Goal: Task Accomplishment & Management: Manage account settings

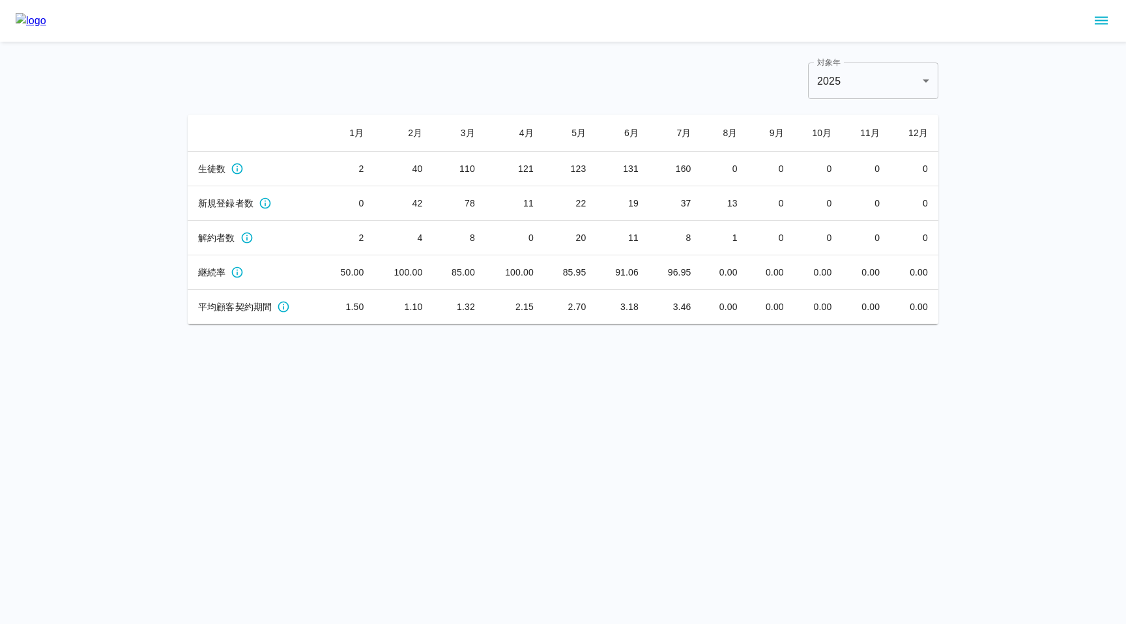
click at [1105, 23] on icon "sidemenu" at bounding box center [1101, 21] width 16 height 16
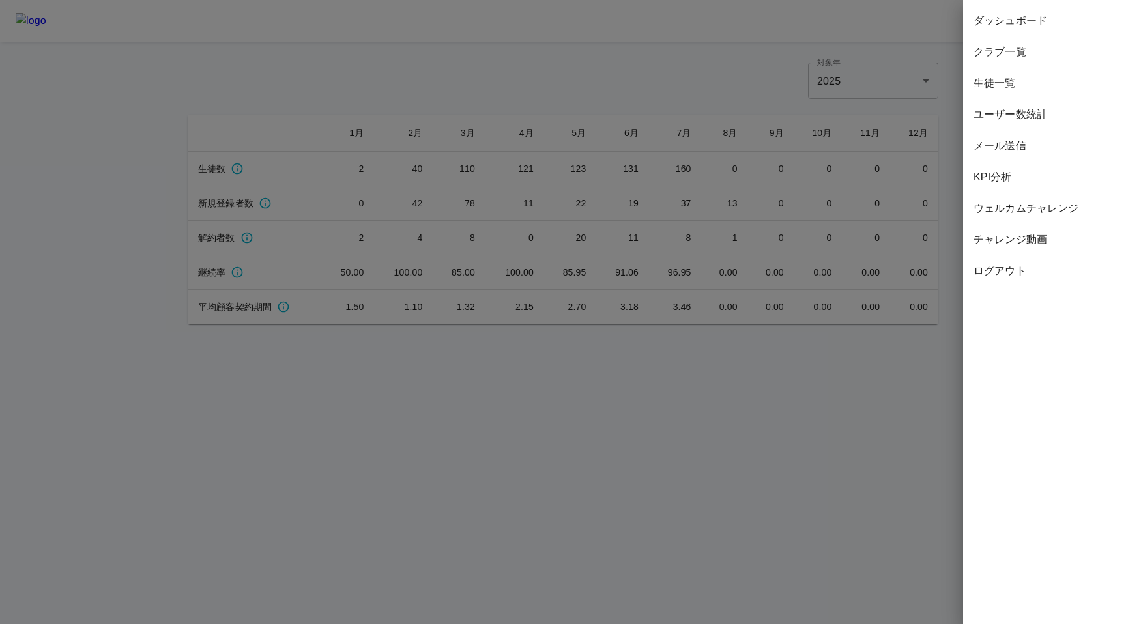
click at [1019, 84] on span "生徒一覧" at bounding box center [1045, 84] width 142 height 16
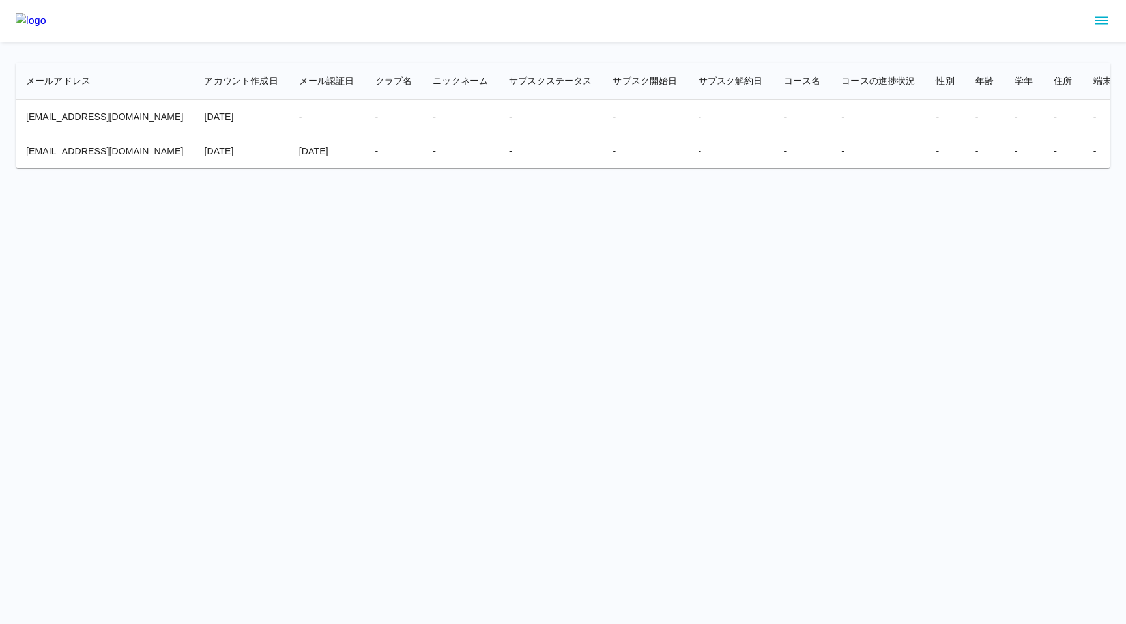
click at [1099, 22] on icon "sidemenu" at bounding box center [1101, 21] width 16 height 16
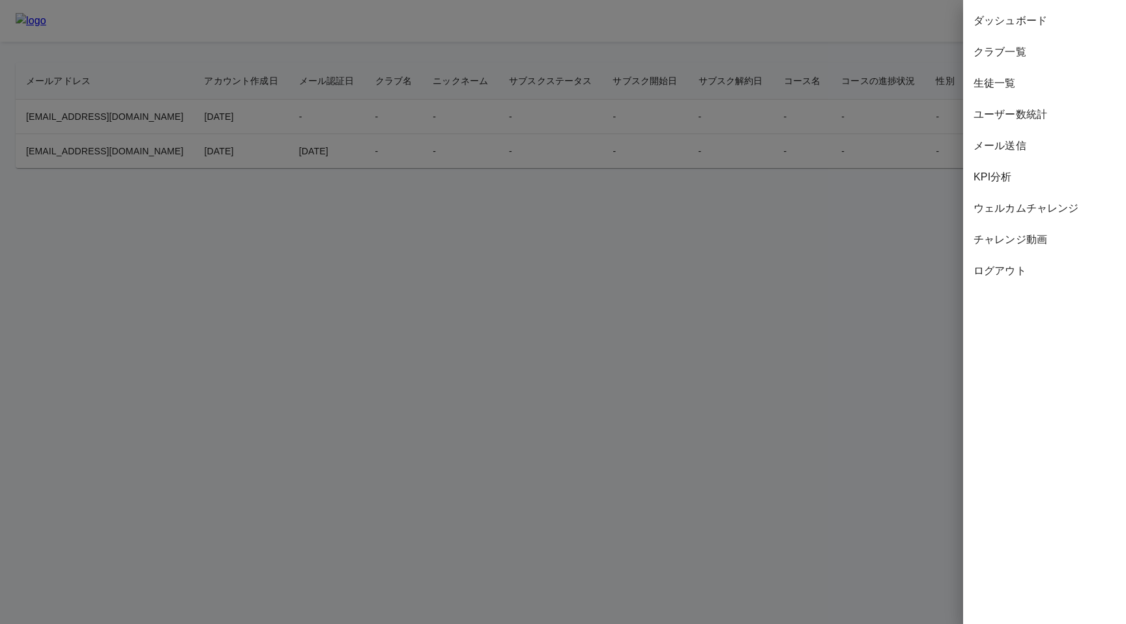
click at [1010, 212] on span "ウェルカムチャレンジ" at bounding box center [1045, 209] width 142 height 16
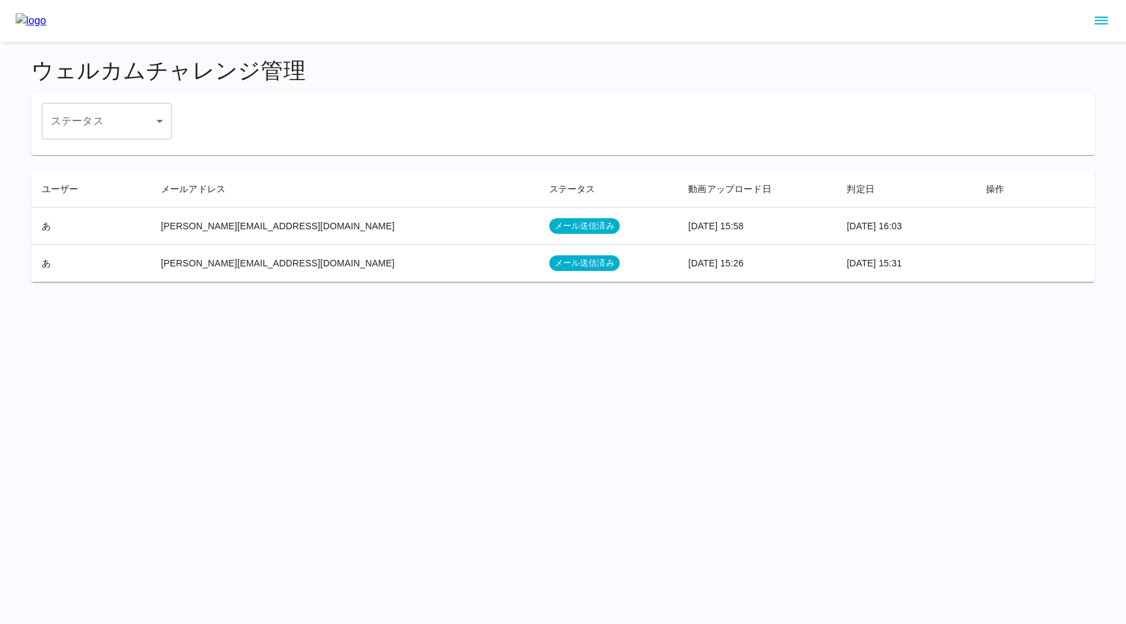
click at [404, 94] on div "ステータス ​ ステータス" at bounding box center [563, 124] width 1064 height 63
click at [360, 298] on html "ウェルカムチャレンジ管理 ステータス ​ ステータス ユーザー メールアドレス ステータス 動画アップロード日 判定日 操作 あ keita.hino+415…" at bounding box center [563, 149] width 1126 height 298
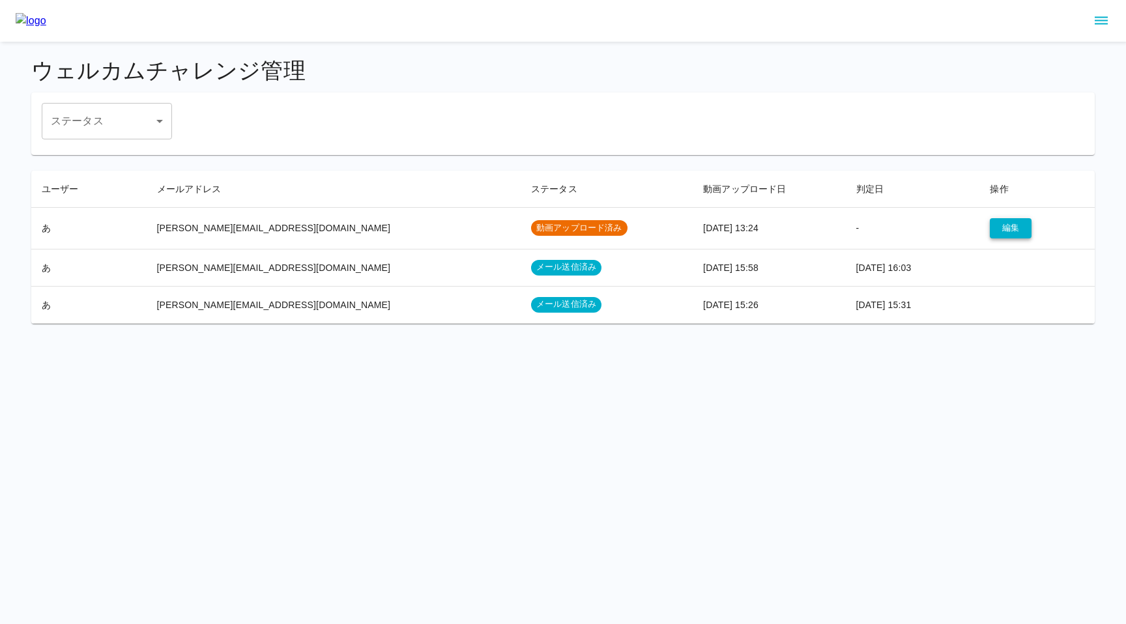
click at [994, 224] on button "編集" at bounding box center [1011, 228] width 42 height 20
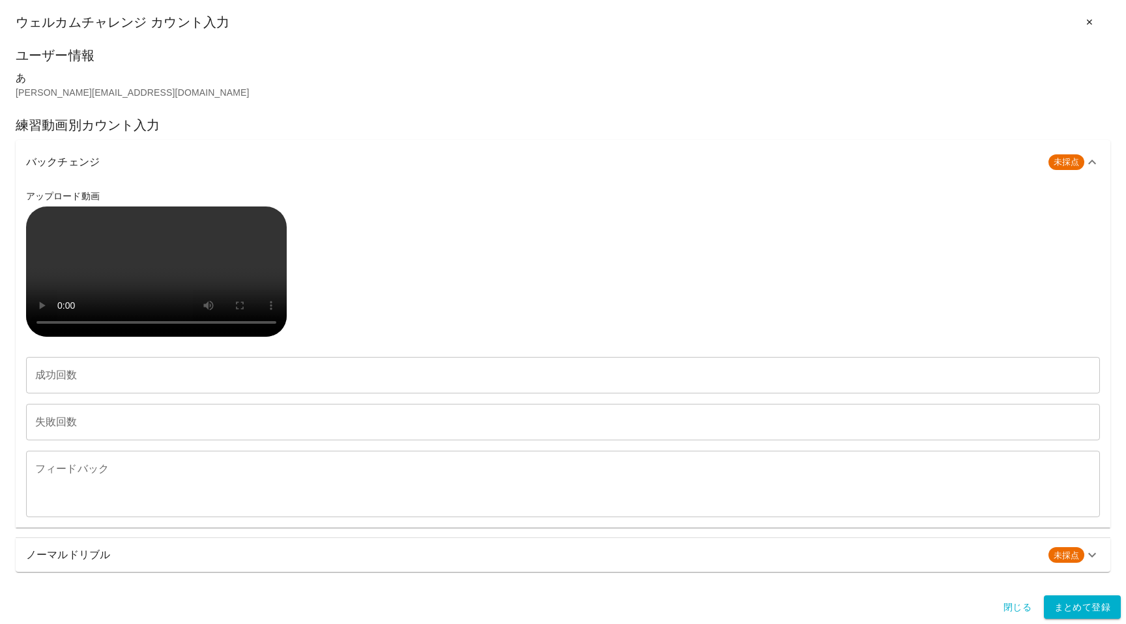
scroll to position [268, 0]
click at [138, 394] on input "成功回数" at bounding box center [563, 375] width 1074 height 36
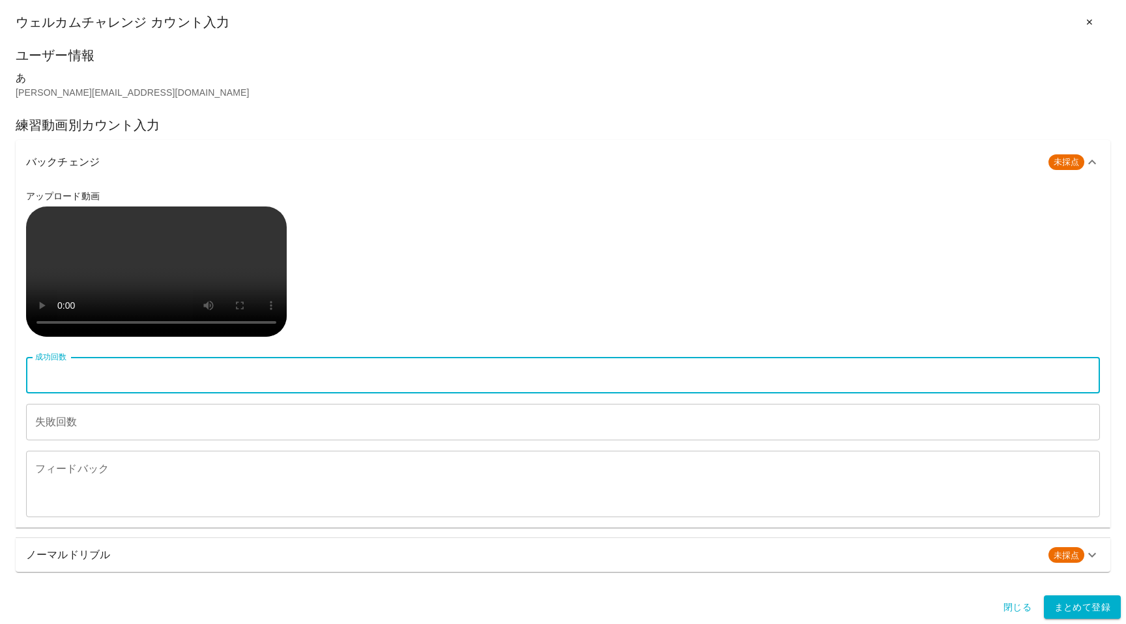
type input "**"
click at [120, 441] on input "失敗回数" at bounding box center [563, 422] width 1074 height 36
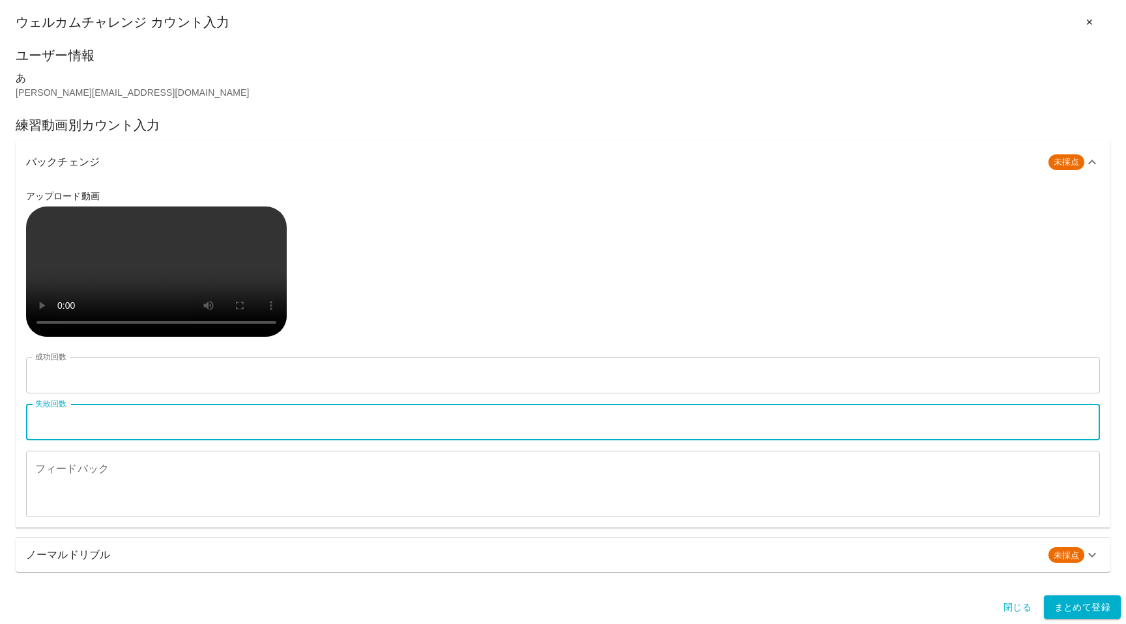
type input "*"
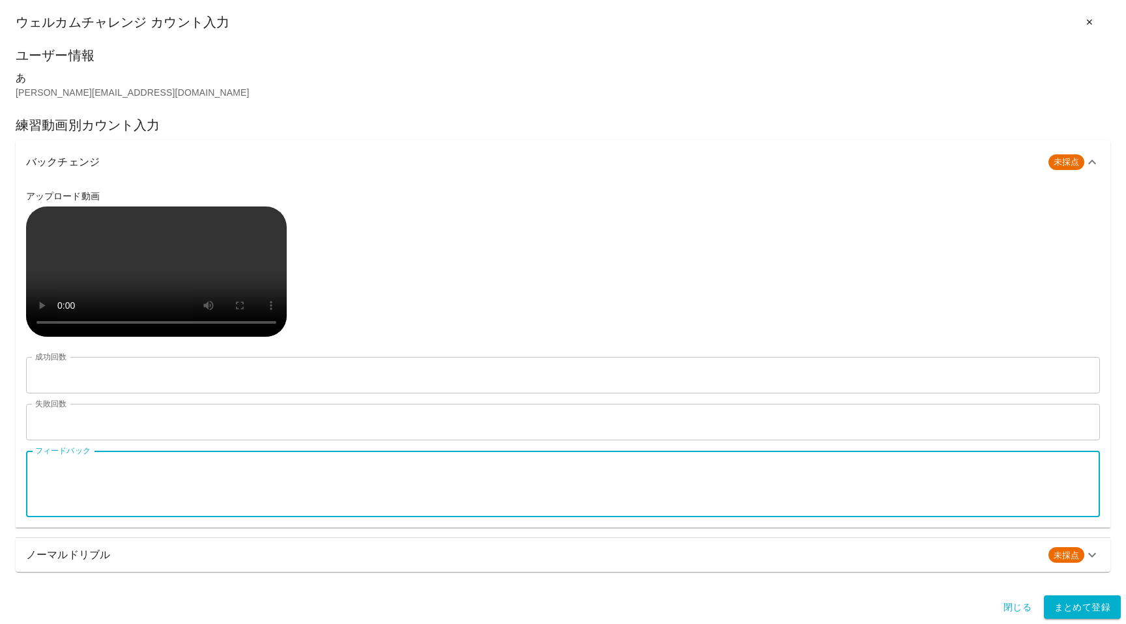
click at [91, 507] on textarea "フィードバック" at bounding box center [563, 484] width 1056 height 45
type textarea "********"
click at [123, 564] on h6 "ノーマルドリブル" at bounding box center [532, 555] width 1012 height 18
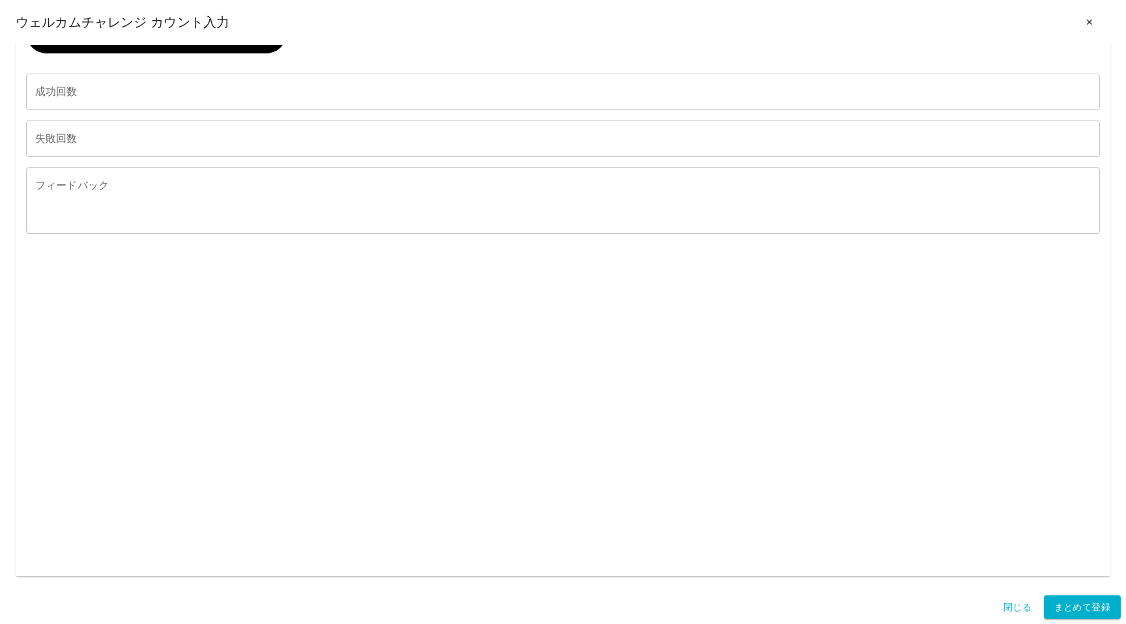
scroll to position [1015, 0]
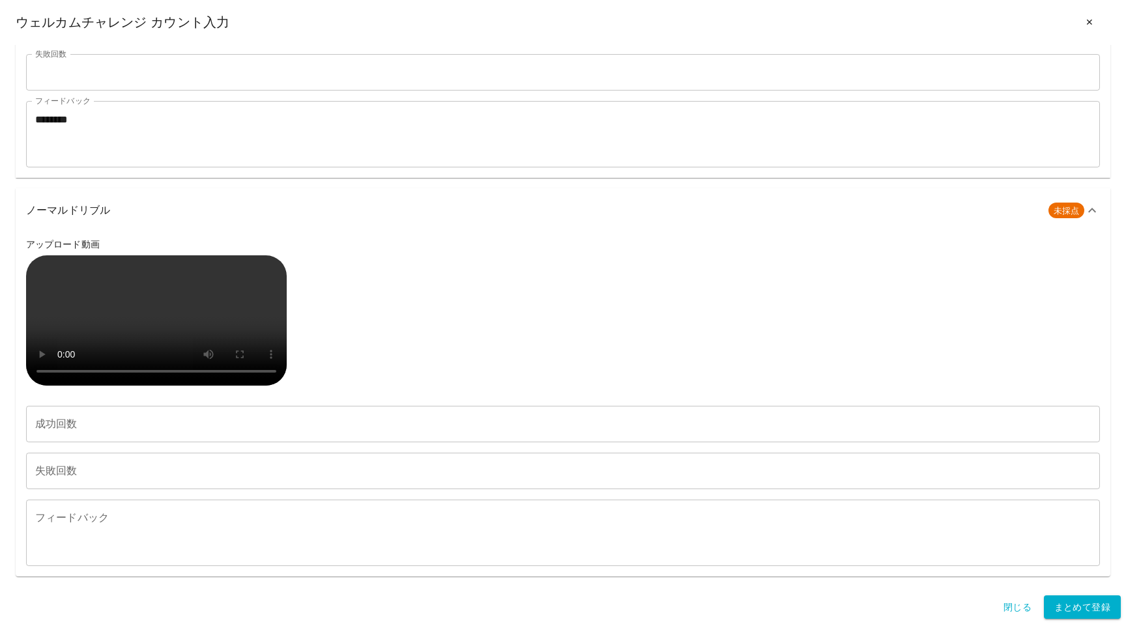
click at [107, 431] on input "成功回数" at bounding box center [563, 424] width 1074 height 36
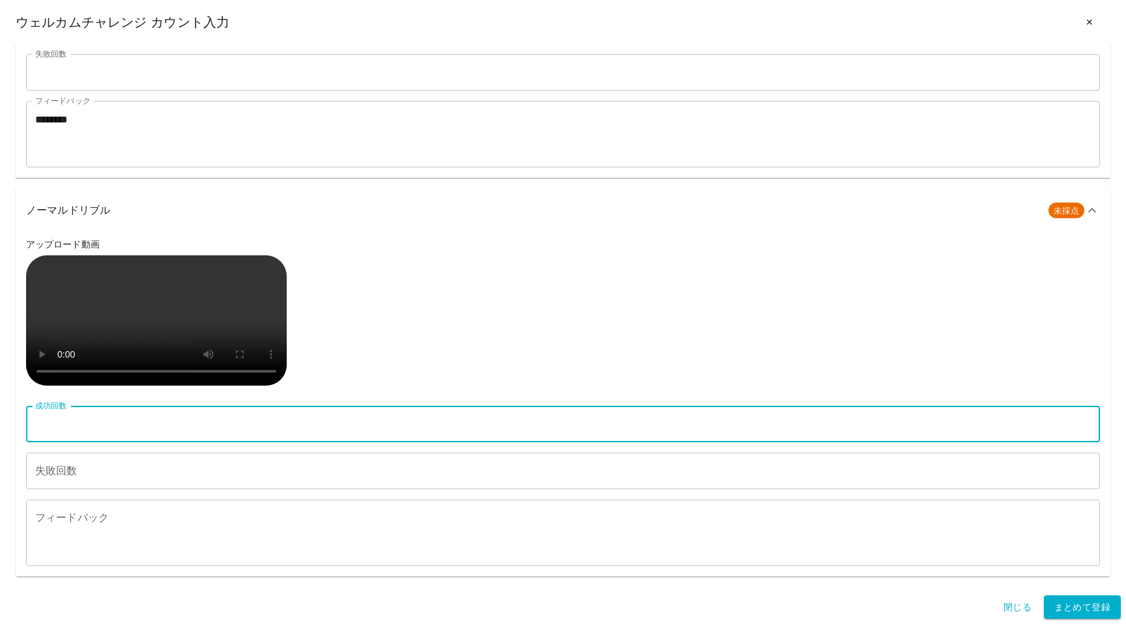
type input "**"
click at [124, 476] on input "失敗回数" at bounding box center [563, 471] width 1074 height 36
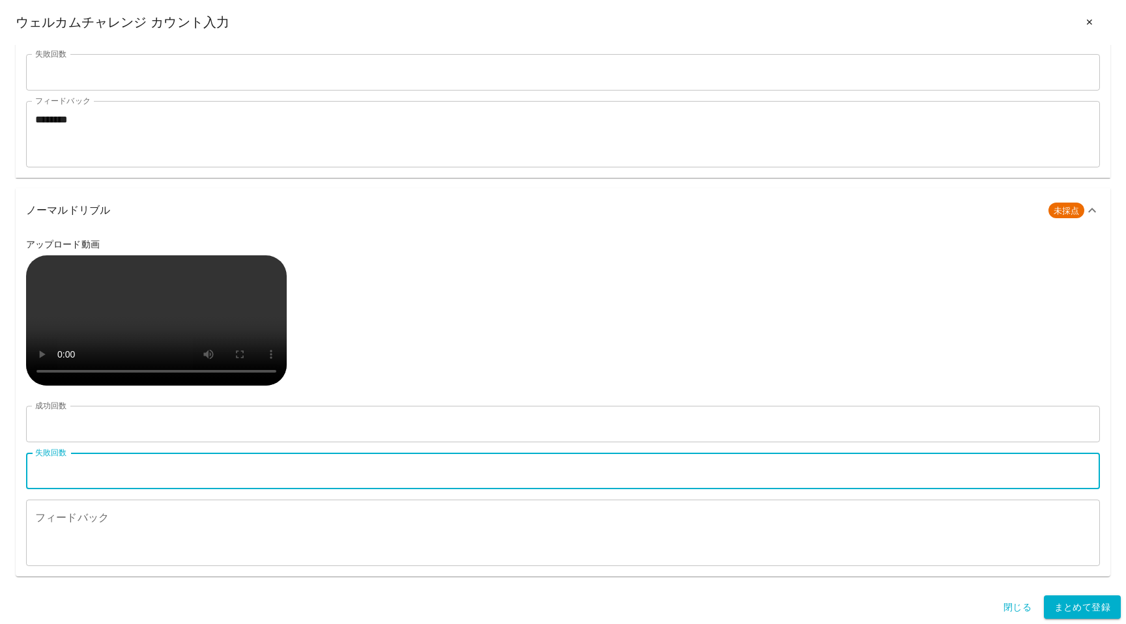
type input "*"
click at [75, 521] on textarea "フィードバック" at bounding box center [563, 533] width 1056 height 45
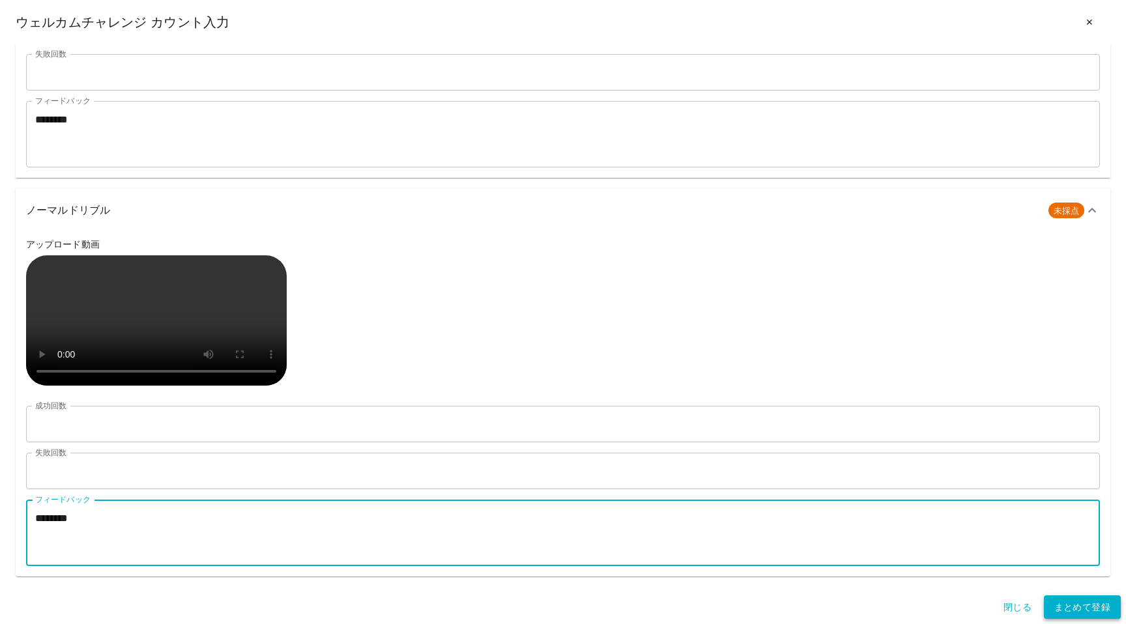
type textarea "********"
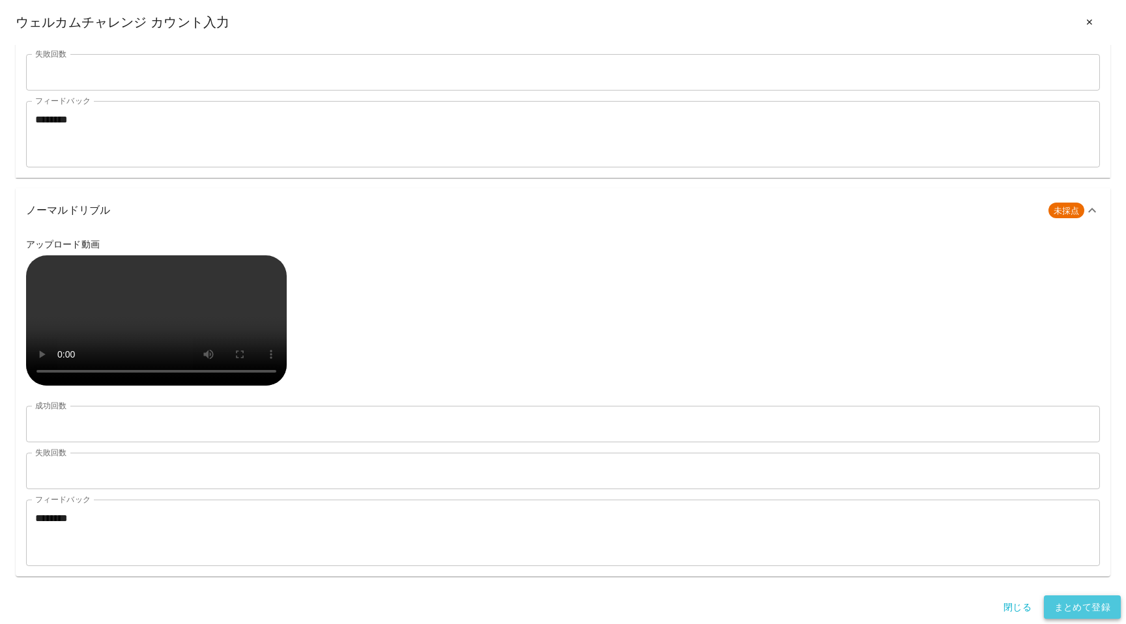
click at [1092, 603] on button "まとめて登録" at bounding box center [1082, 608] width 77 height 24
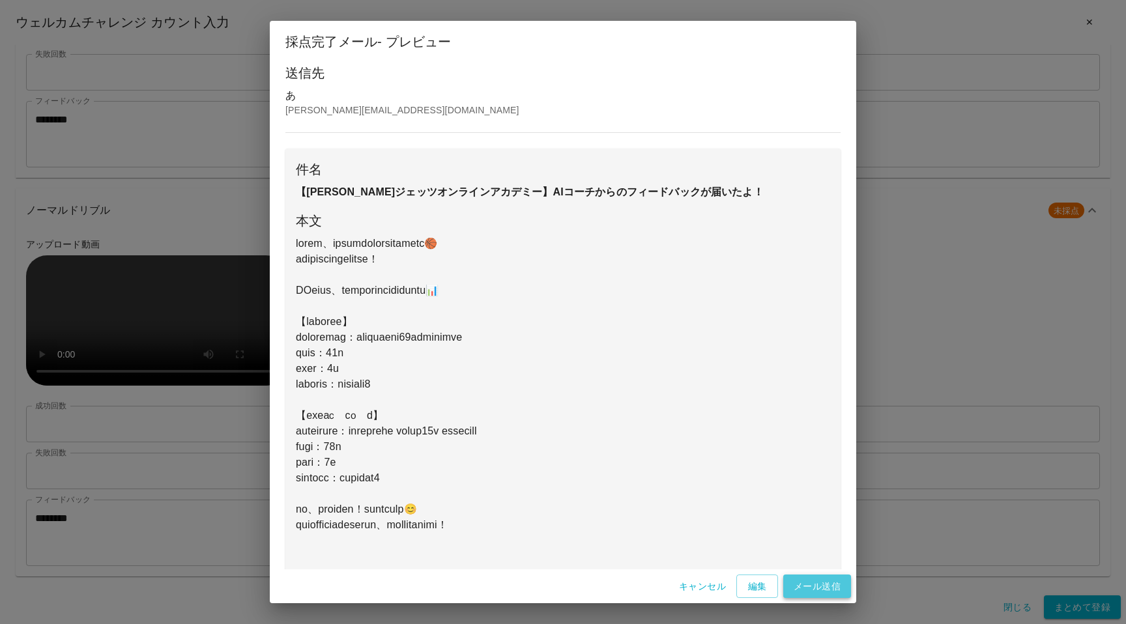
click at [794, 590] on button "メール送信" at bounding box center [817, 587] width 68 height 24
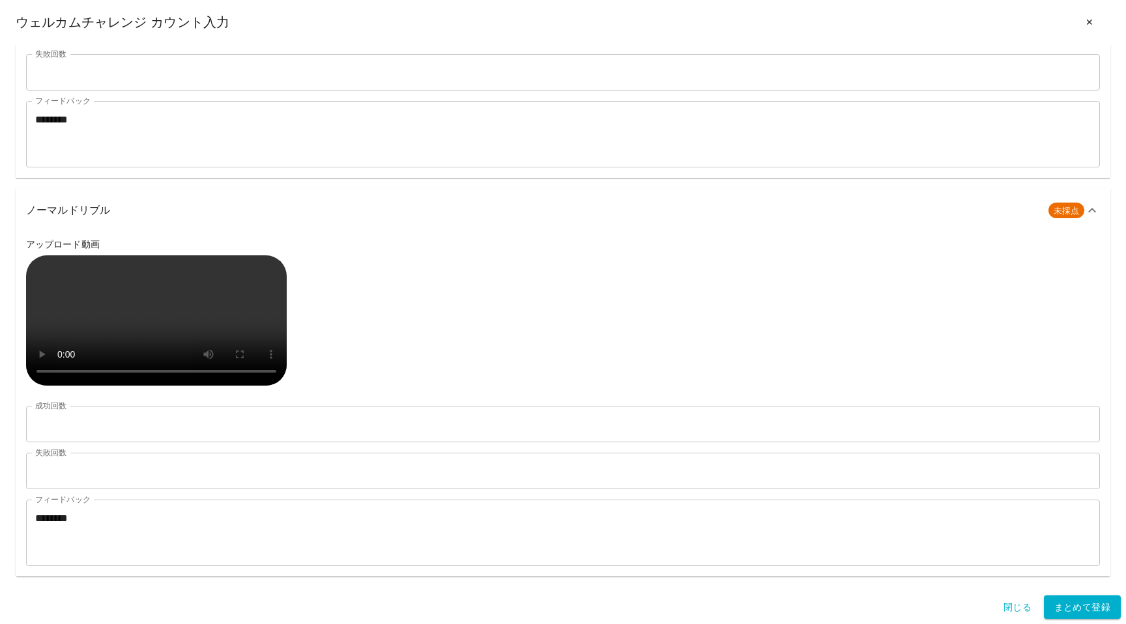
scroll to position [0, 0]
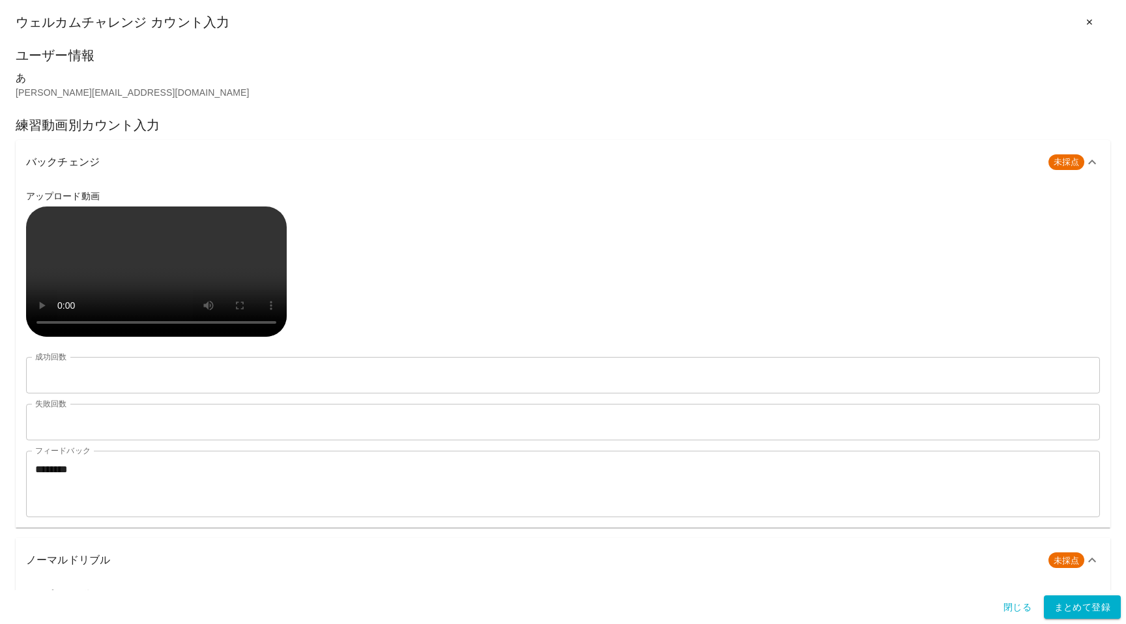
click at [31, 14] on div "ウェルカムチャレンジ カウント入力 ✕" at bounding box center [563, 22] width 1095 height 24
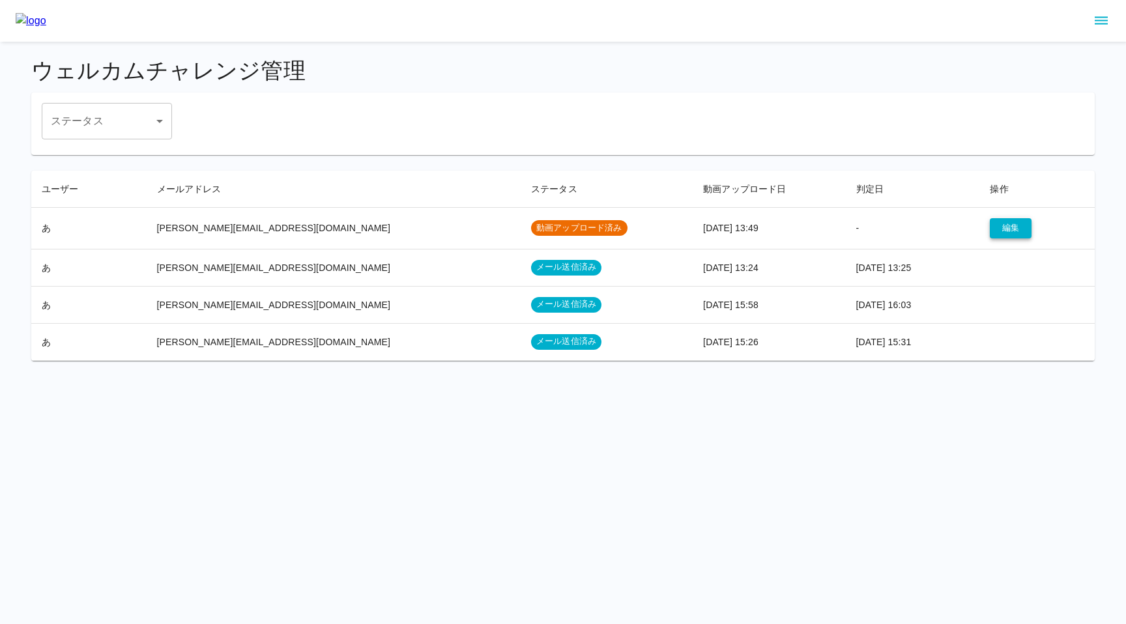
click at [991, 227] on button "編集" at bounding box center [1011, 228] width 42 height 20
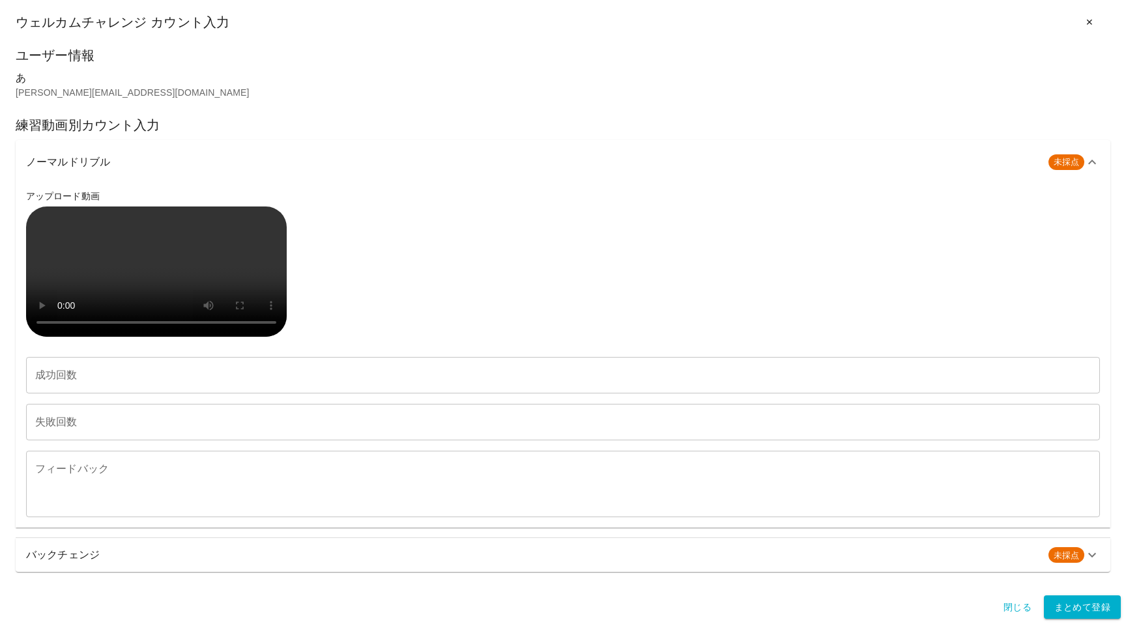
scroll to position [328, 0]
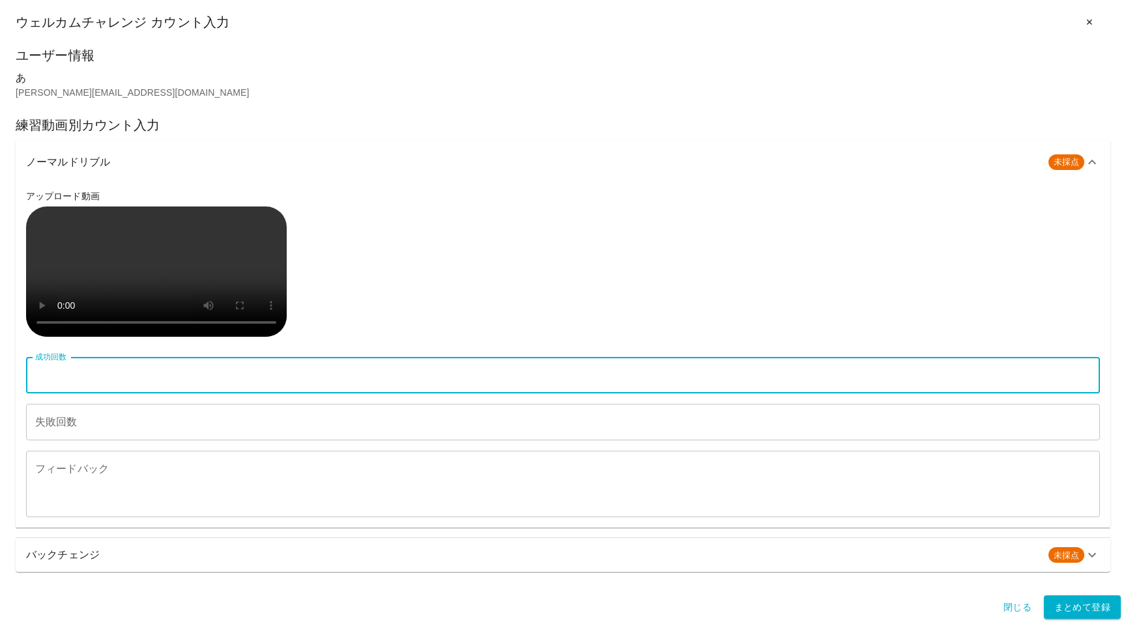
click at [154, 372] on input "成功回数" at bounding box center [563, 375] width 1074 height 36
type input "**"
click at [142, 424] on input "失敗回数" at bounding box center [563, 422] width 1074 height 36
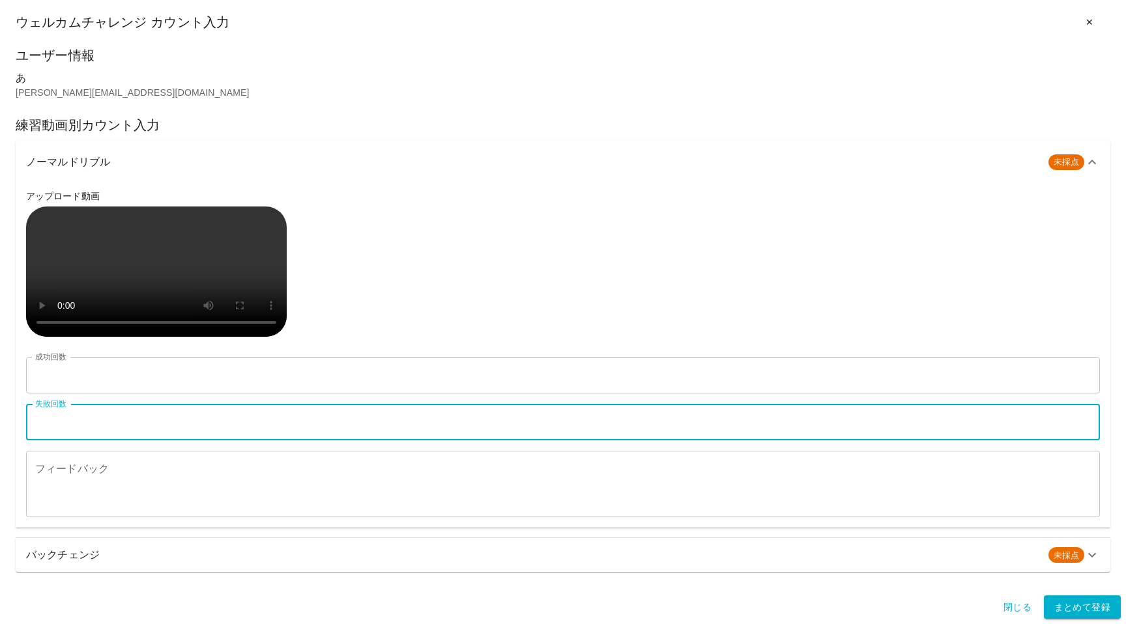
type input "*"
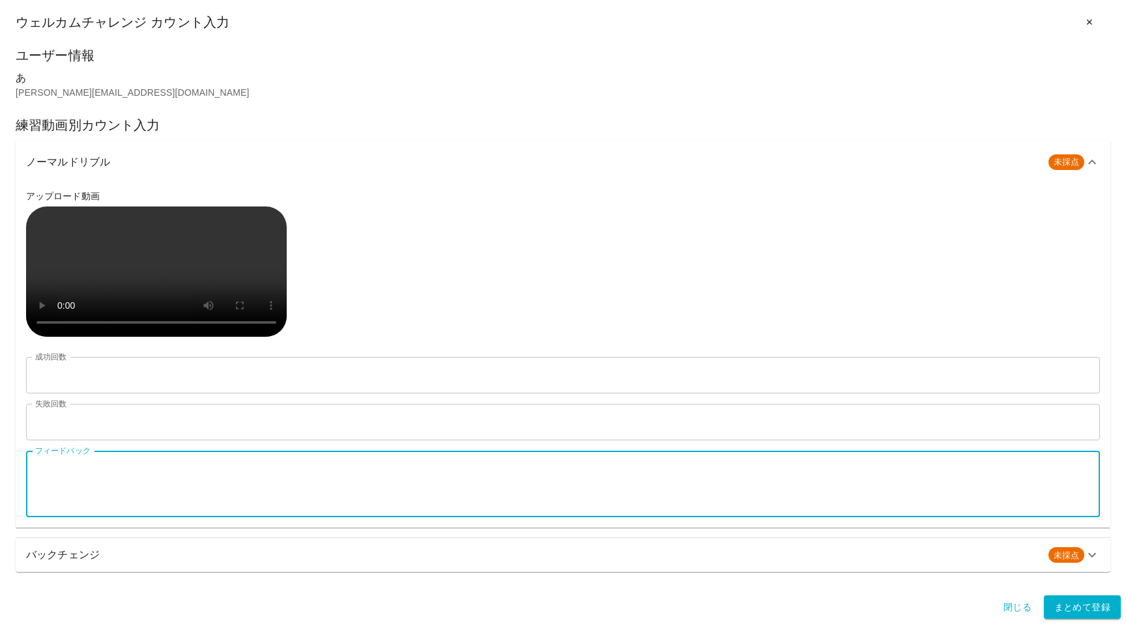
click at [113, 481] on textarea "フィードバック" at bounding box center [563, 484] width 1056 height 45
type textarea "********"
click at [101, 583] on div "ユーザー情報 あ keita.hino+418@diddyworks.co.jp 練習動画別カウント入力 ノーマルドリブル 未採点 アップロード動画 成功…" at bounding box center [563, 317] width 1126 height 545
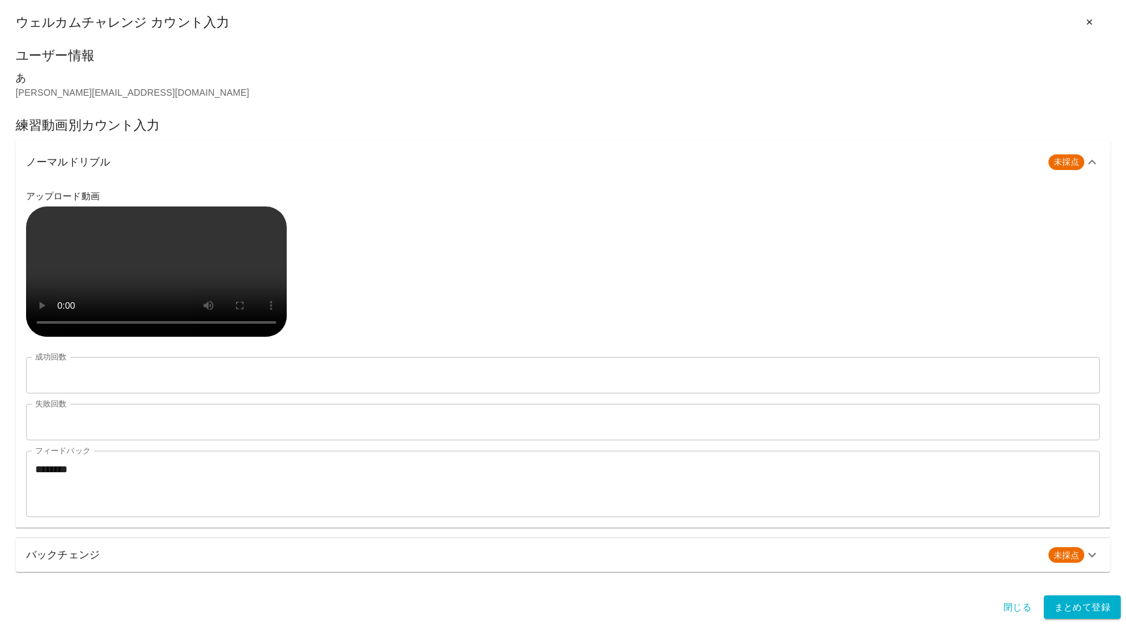
click at [100, 572] on div "バックチェンジ 未採点" at bounding box center [563, 555] width 1095 height 34
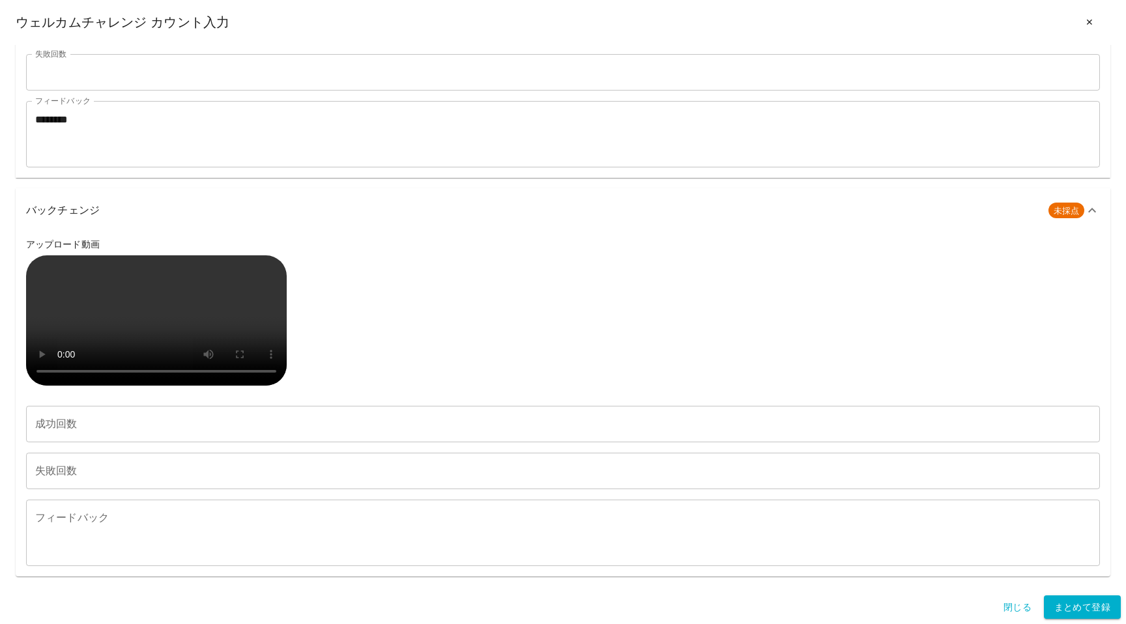
scroll to position [1015, 0]
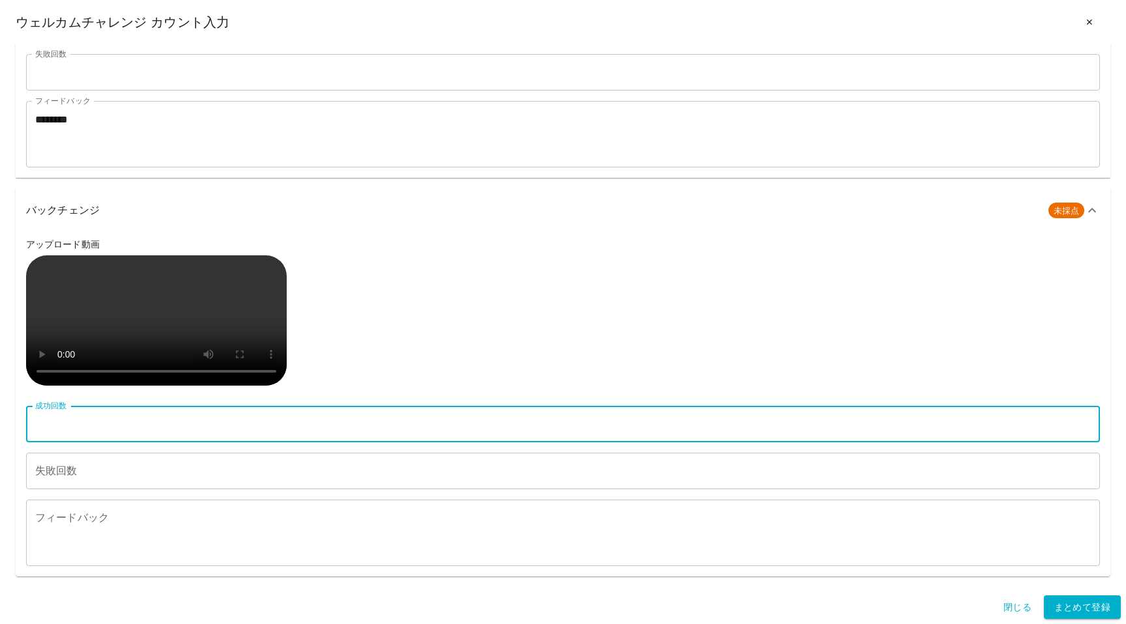
click at [91, 439] on input "成功回数" at bounding box center [563, 424] width 1074 height 36
type input "**"
click at [81, 465] on input "失敗回数" at bounding box center [563, 471] width 1074 height 36
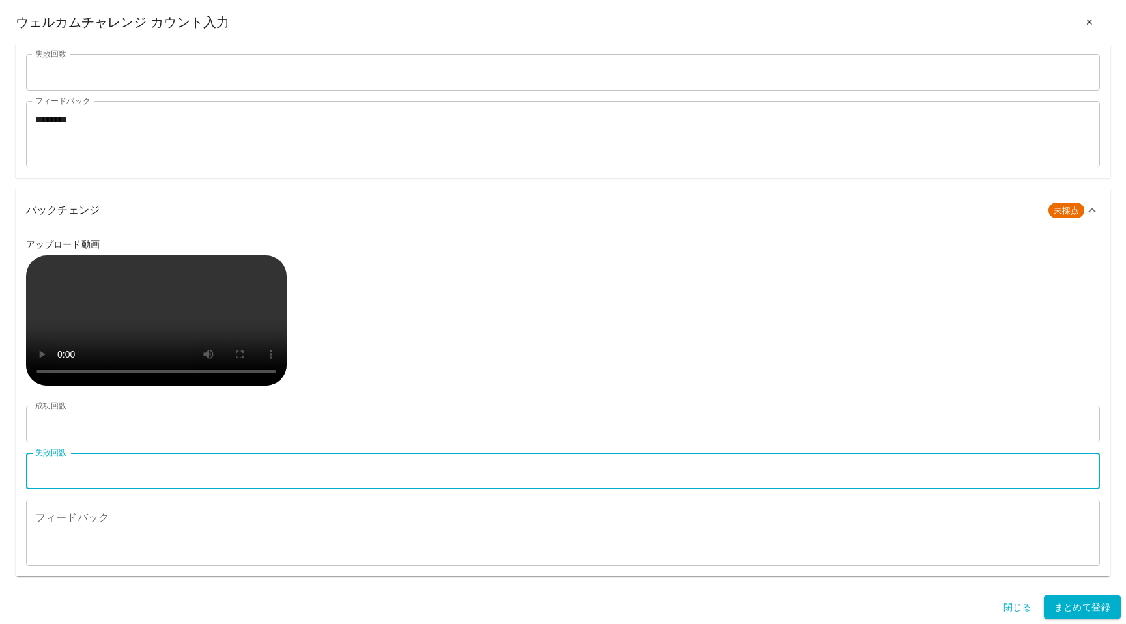
type input "*"
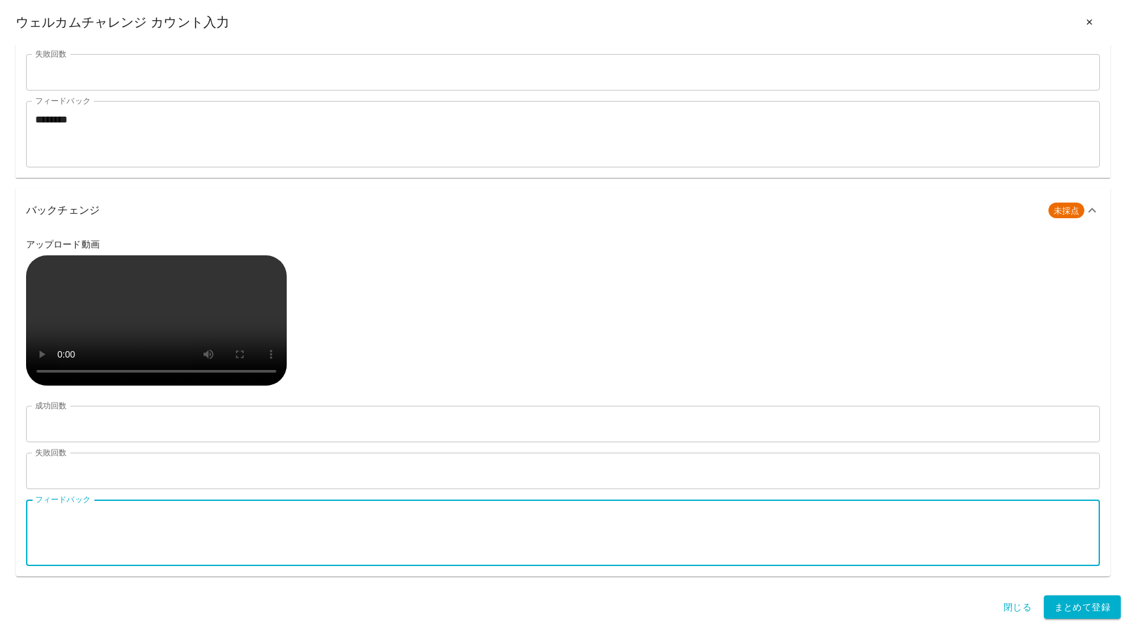
click at [68, 527] on textarea "フィードバック" at bounding box center [563, 533] width 1056 height 45
type textarea "********"
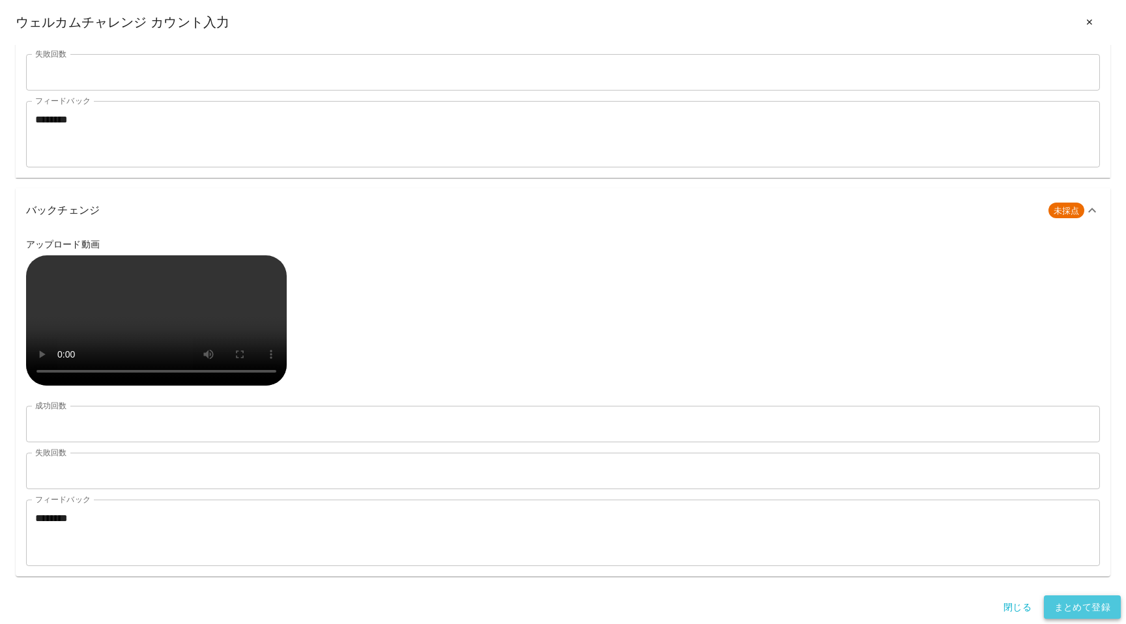
click at [1064, 597] on button "まとめて登録" at bounding box center [1082, 608] width 77 height 24
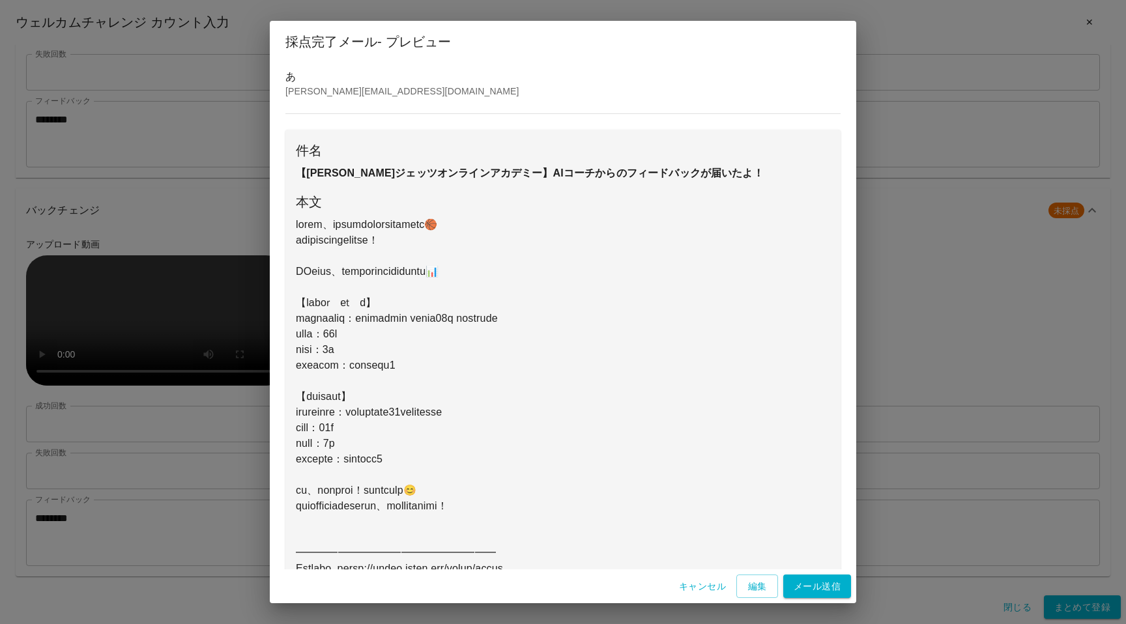
scroll to position [128, 0]
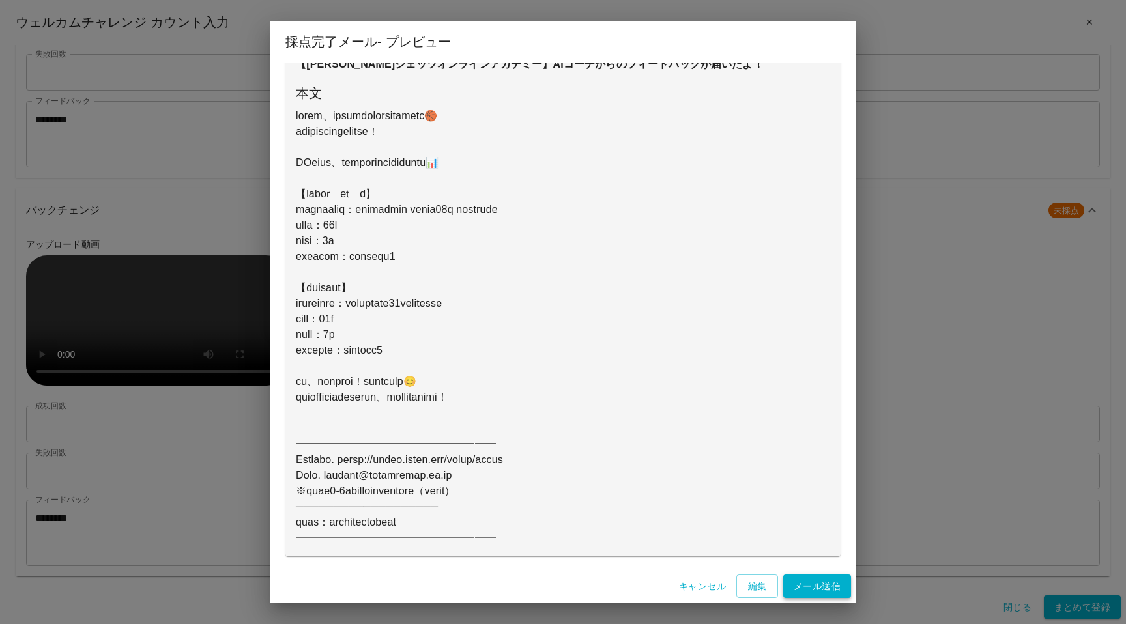
click at [808, 585] on button "メール送信" at bounding box center [817, 587] width 68 height 24
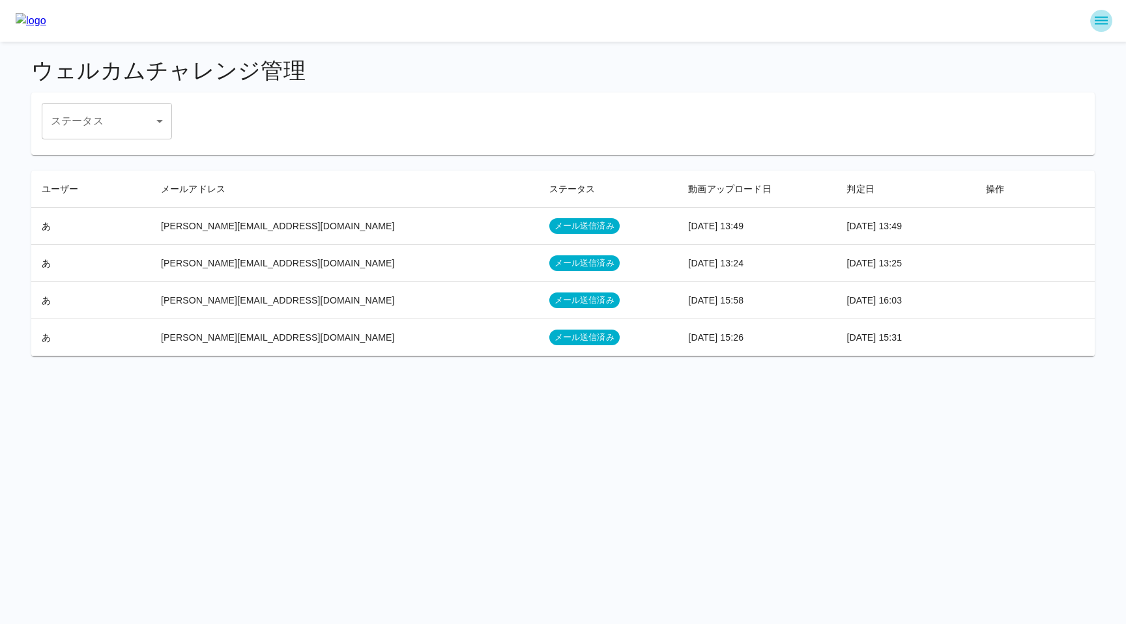
click at [1099, 18] on icon "sidemenu" at bounding box center [1101, 21] width 16 height 16
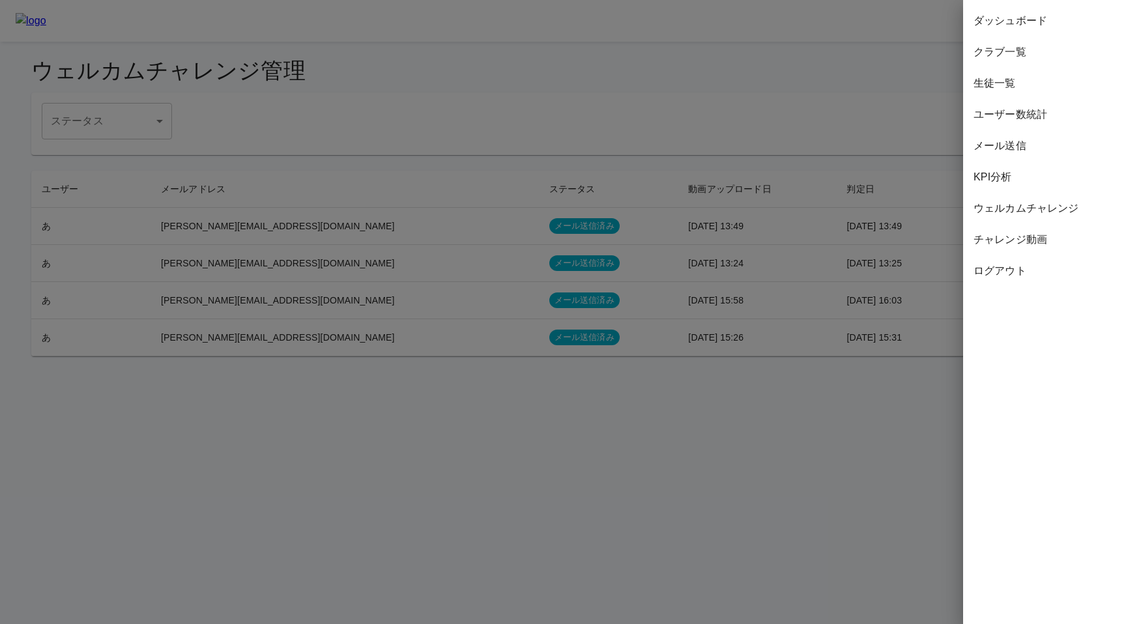
click at [1019, 233] on span "チャレンジ動画" at bounding box center [1045, 240] width 142 height 16
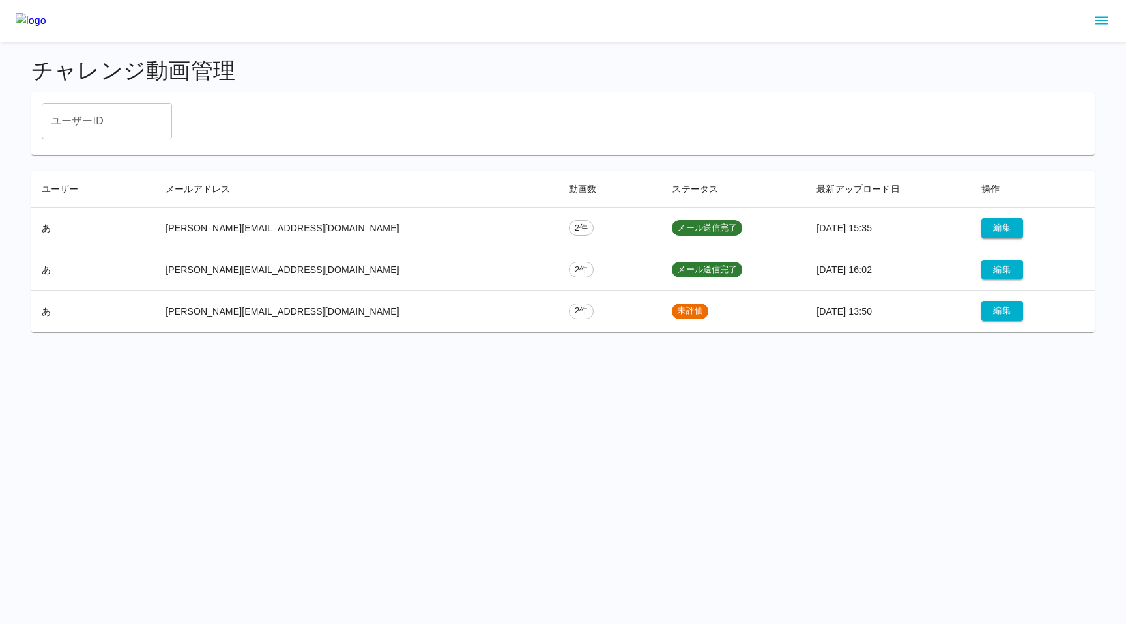
click at [759, 348] on html "チャレンジ動画管理 ユーザーID ユーザーID ユーザー メールアドレス 動画数 ステータス 最新アップロード日 操作 あ keita.hino+414@di…" at bounding box center [563, 174] width 1126 height 348
click at [981, 313] on button "編集" at bounding box center [1002, 311] width 42 height 20
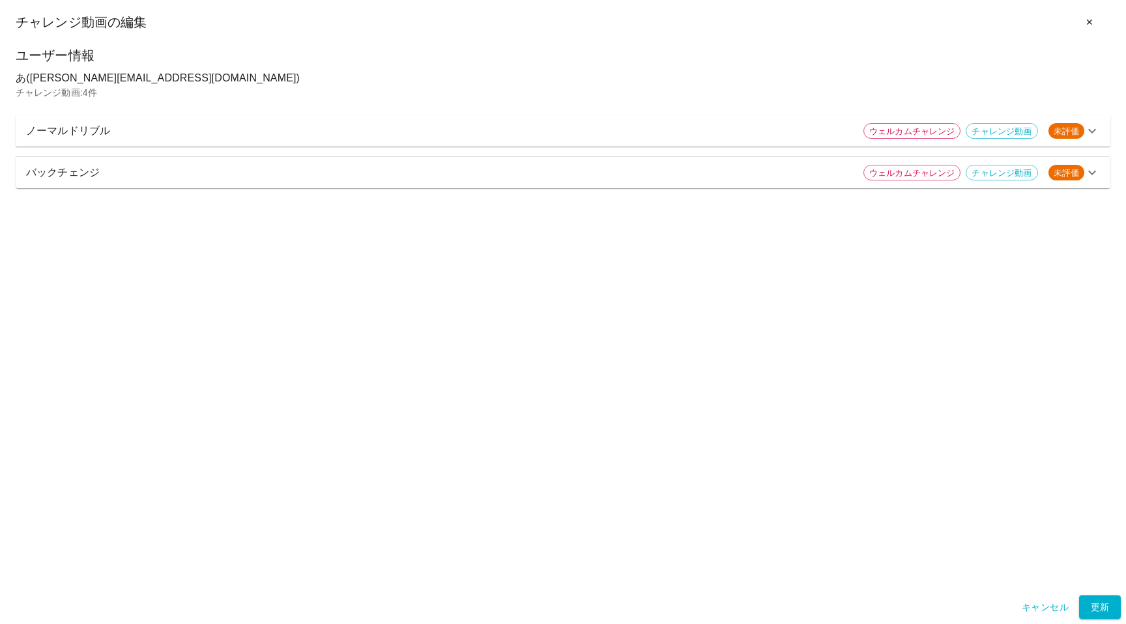
click at [324, 136] on p "ノーマルドリブル" at bounding box center [439, 131] width 827 height 16
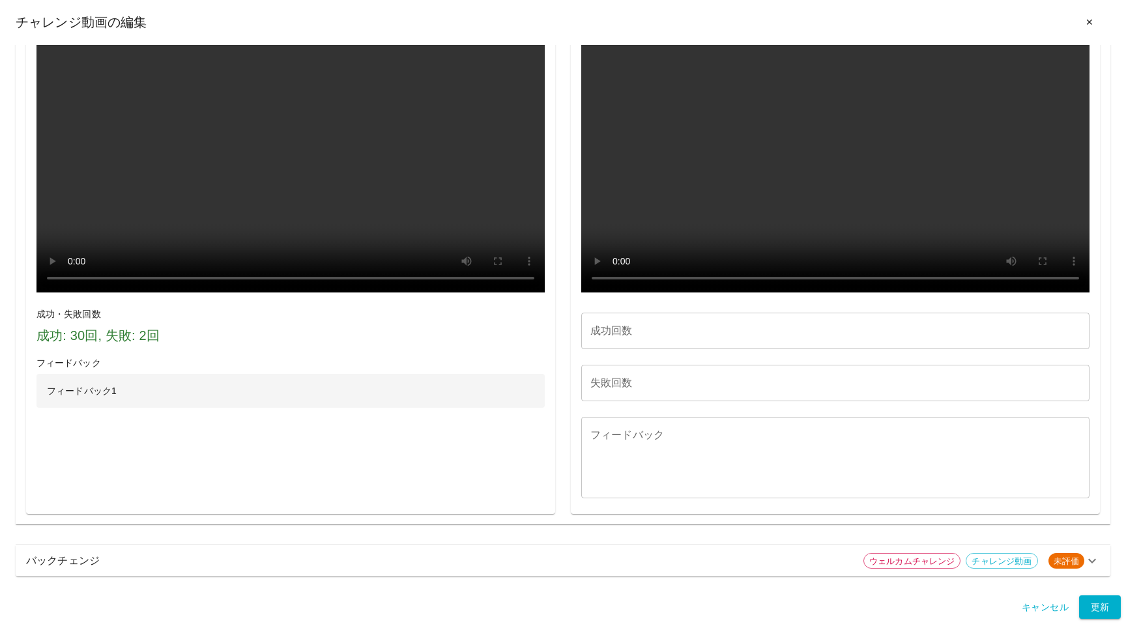
scroll to position [719, 0]
click at [610, 349] on input "成功回数" at bounding box center [835, 331] width 508 height 36
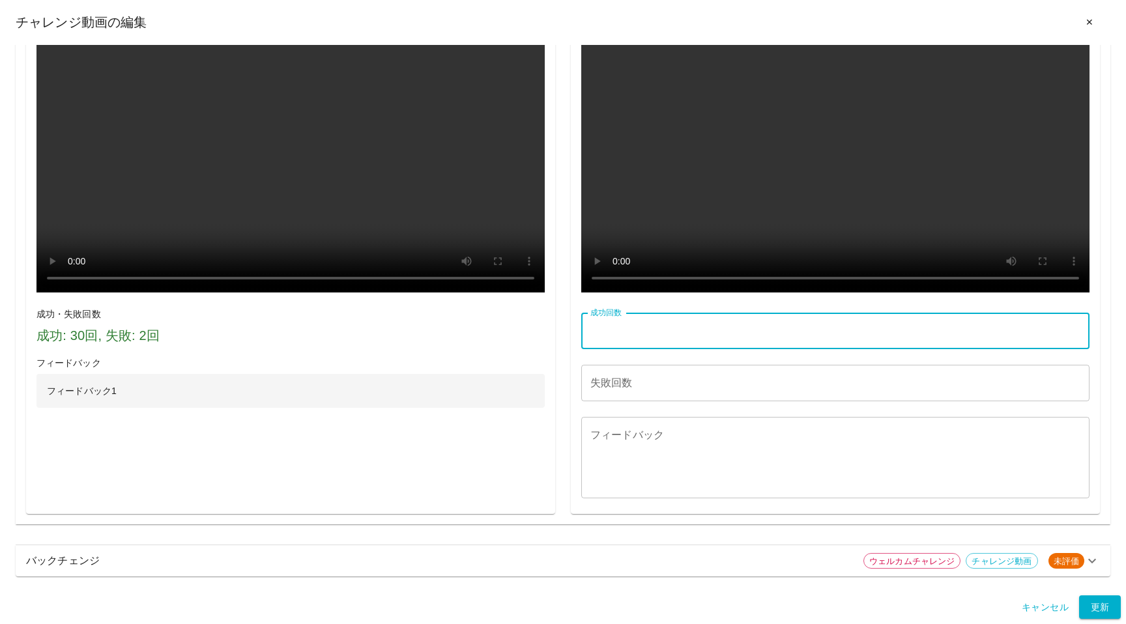
type input "**"
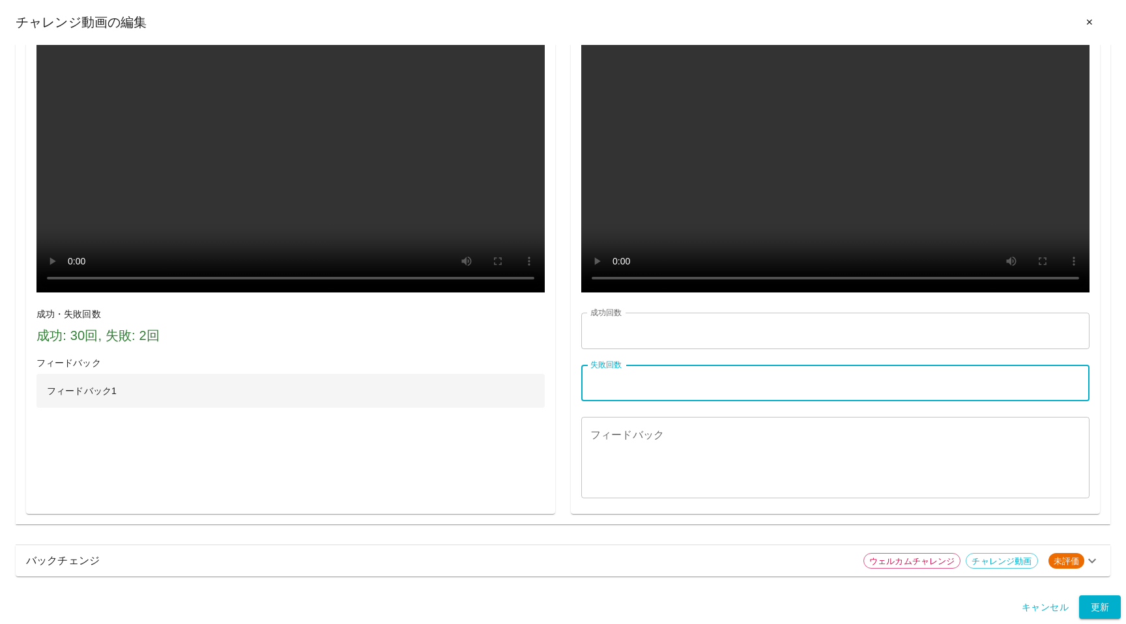
click at [616, 401] on div "失敗回数 失敗回数" at bounding box center [835, 383] width 508 height 36
type input "*"
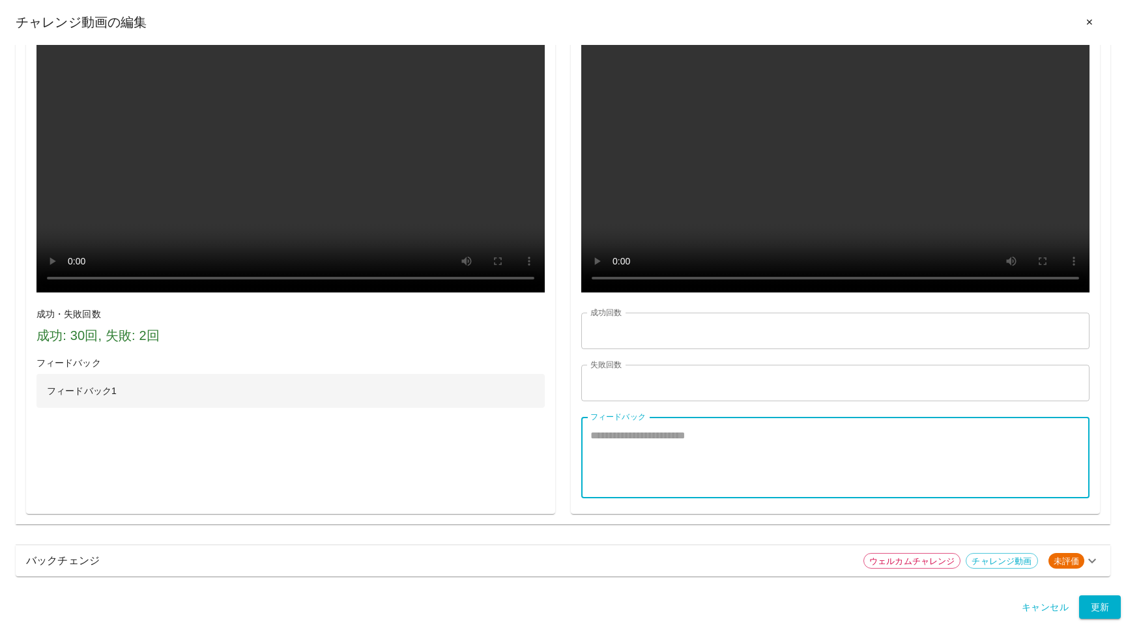
click at [617, 488] on textarea "フィードバック" at bounding box center [835, 458] width 490 height 60
type textarea "*"
click at [744, 550] on div "バックチェンジ ウェルカムチャレンジ チャレンジ動画 未評価" at bounding box center [563, 560] width 1095 height 31
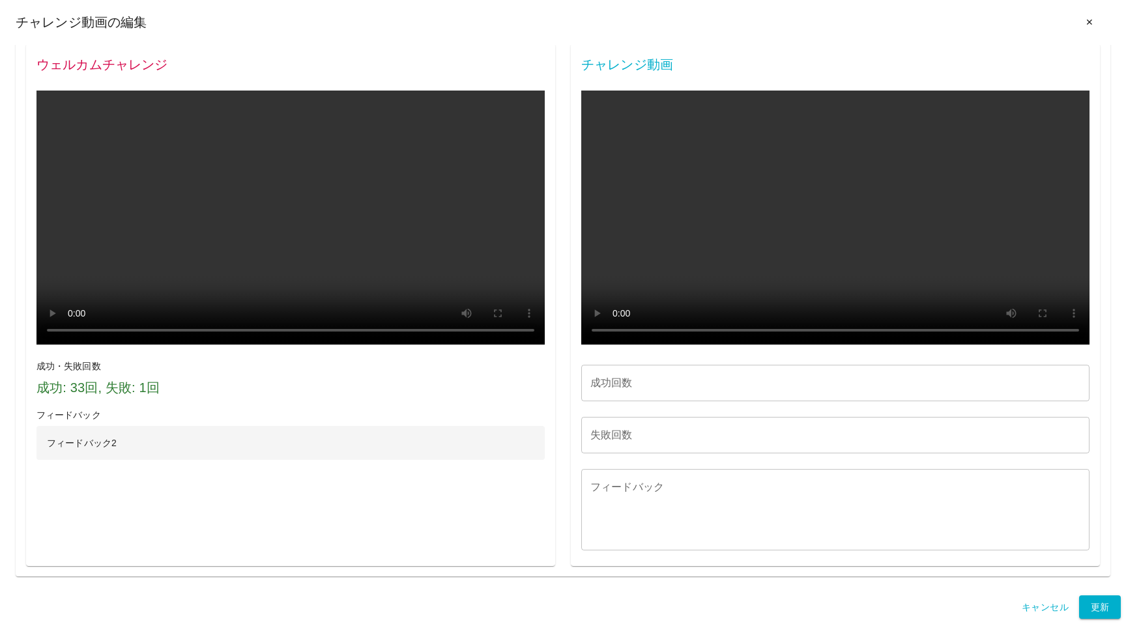
scroll to position [2018, 0]
click at [665, 388] on input "成功回数" at bounding box center [835, 383] width 508 height 36
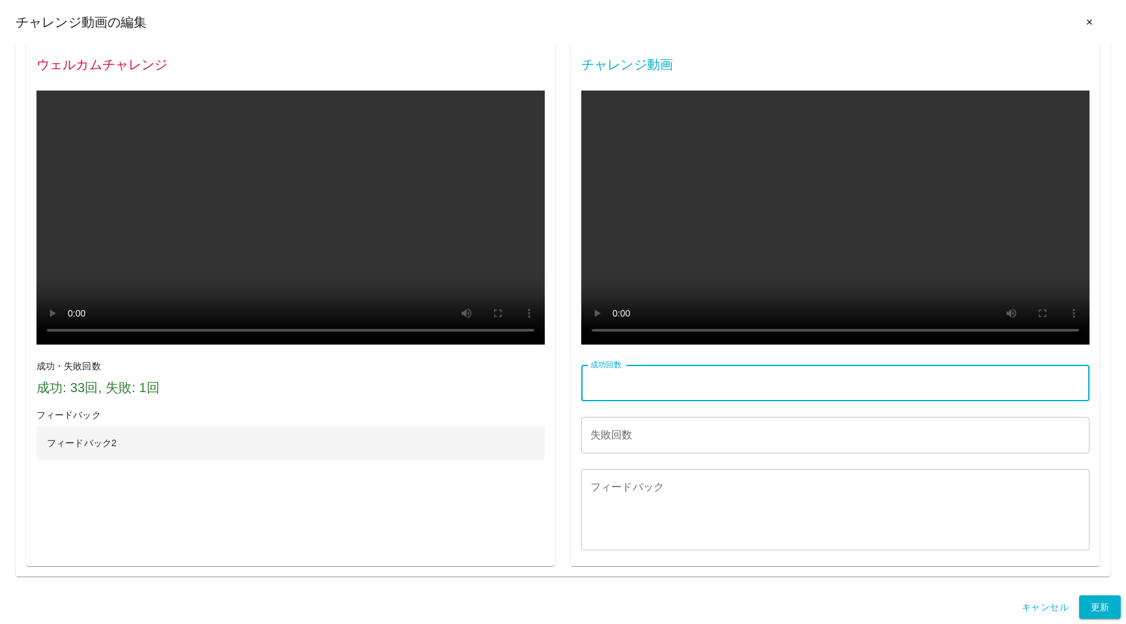
type input "**"
click at [652, 425] on input "失敗回数" at bounding box center [835, 435] width 508 height 36
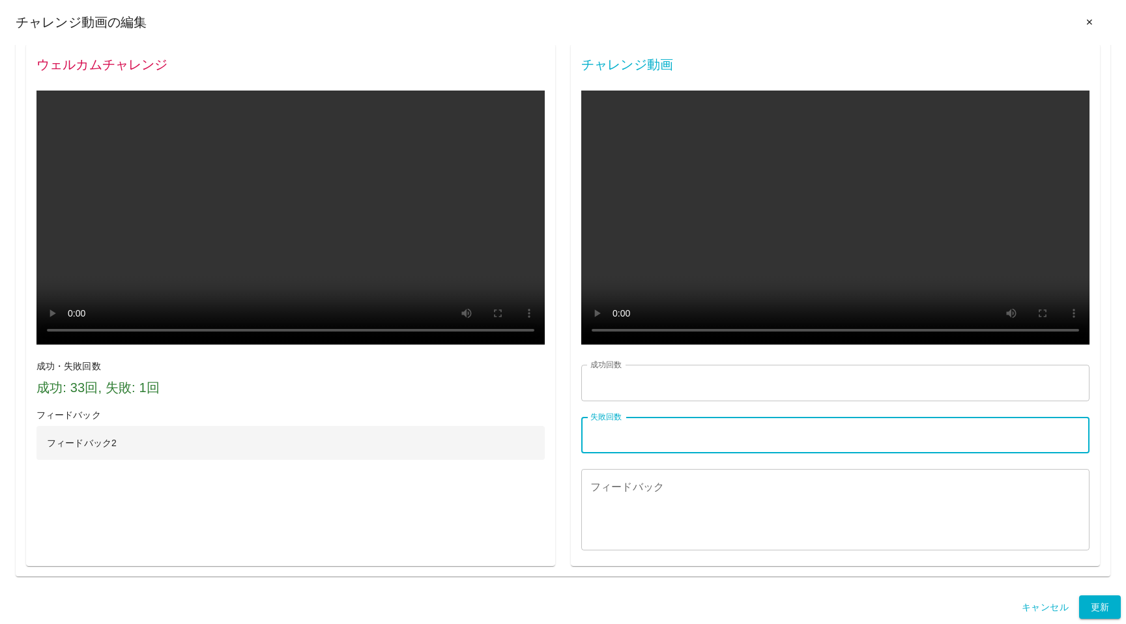
type input "**"
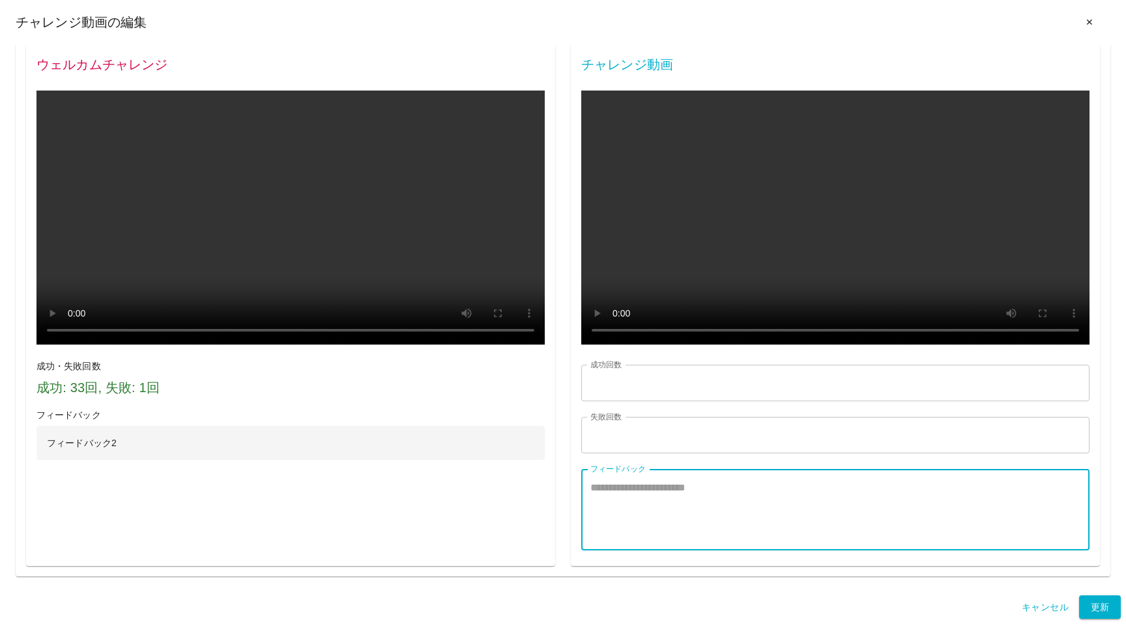
click at [639, 512] on textarea "フィードバック" at bounding box center [835, 510] width 490 height 60
type textarea "**"
click at [1102, 607] on button "更新" at bounding box center [1100, 608] width 42 height 24
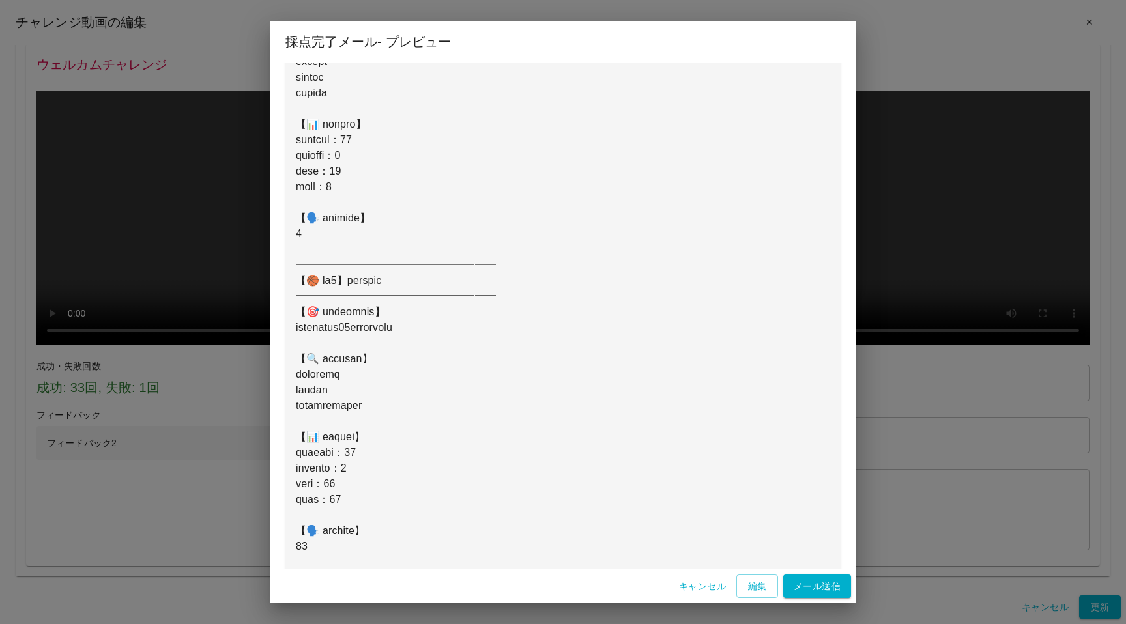
scroll to position [446, 0]
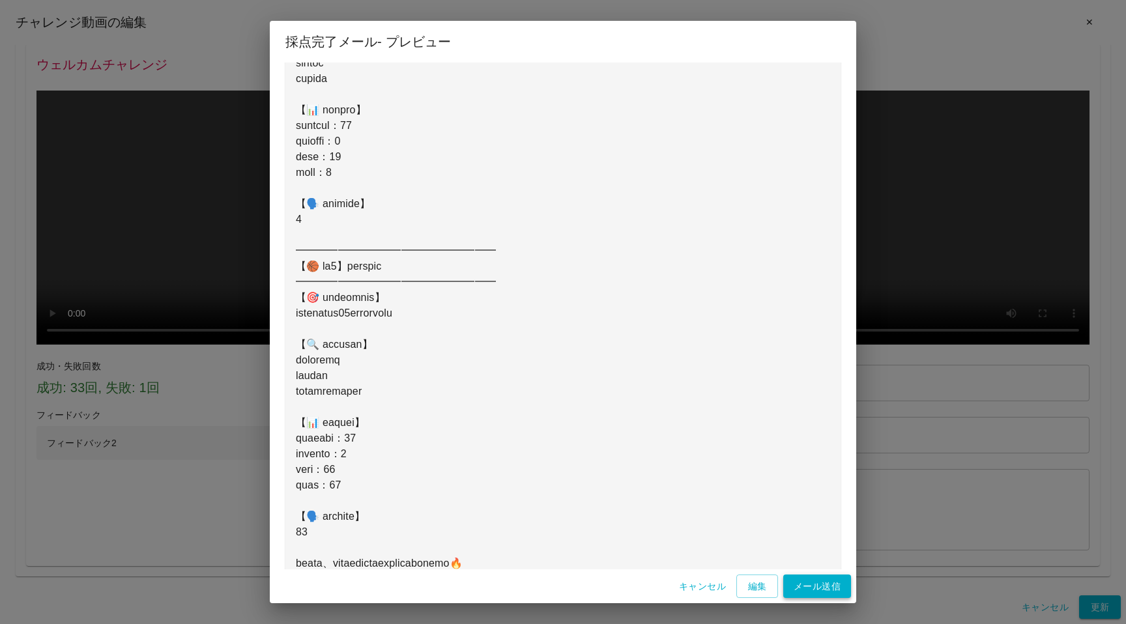
click at [809, 588] on button "メール送信" at bounding box center [817, 587] width 68 height 24
